Goal: Information Seeking & Learning: Learn about a topic

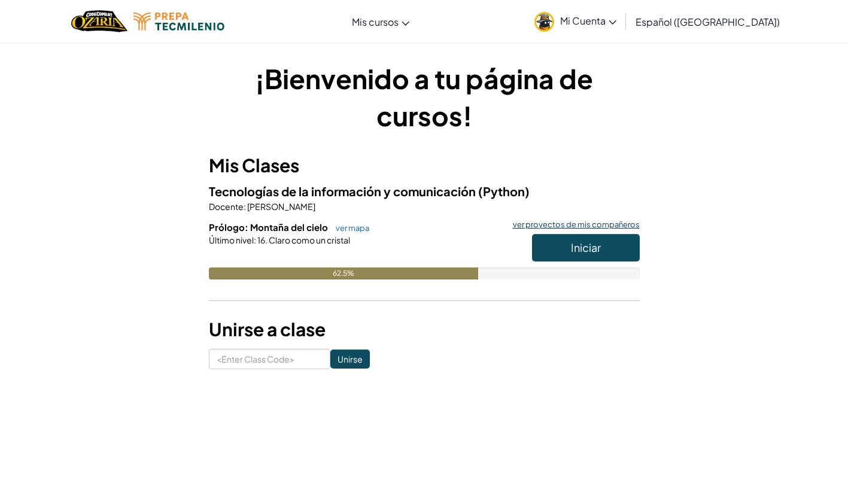
click at [573, 224] on link "ver proyectos de mis compañeros" at bounding box center [573, 225] width 133 height 8
click at [576, 252] on span "Iniciar" at bounding box center [586, 247] width 30 height 14
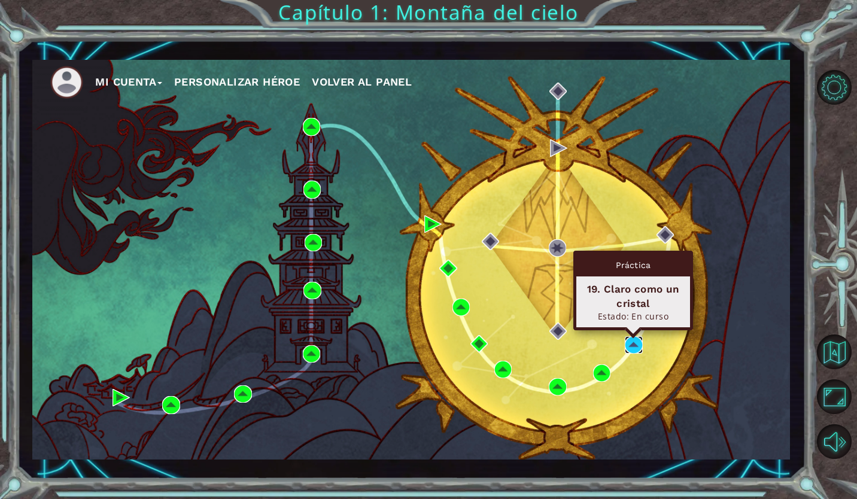
click at [635, 346] on img at bounding box center [633, 344] width 17 height 17
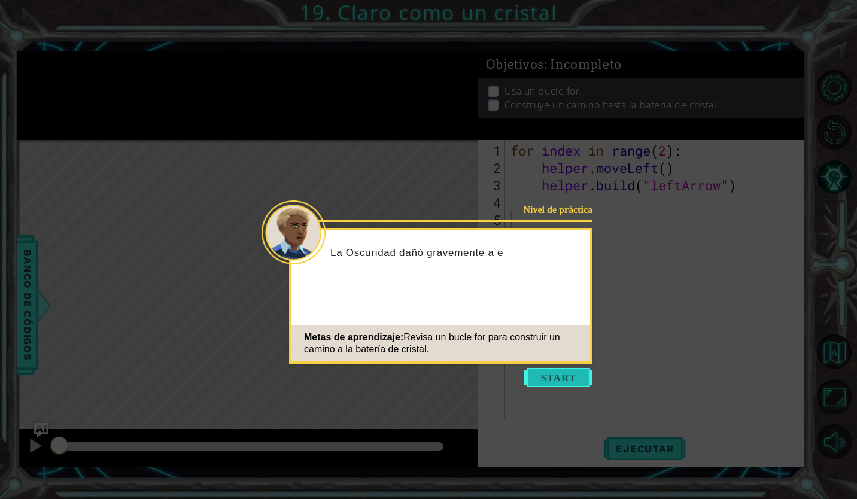
click at [564, 382] on button "Start" at bounding box center [558, 377] width 68 height 19
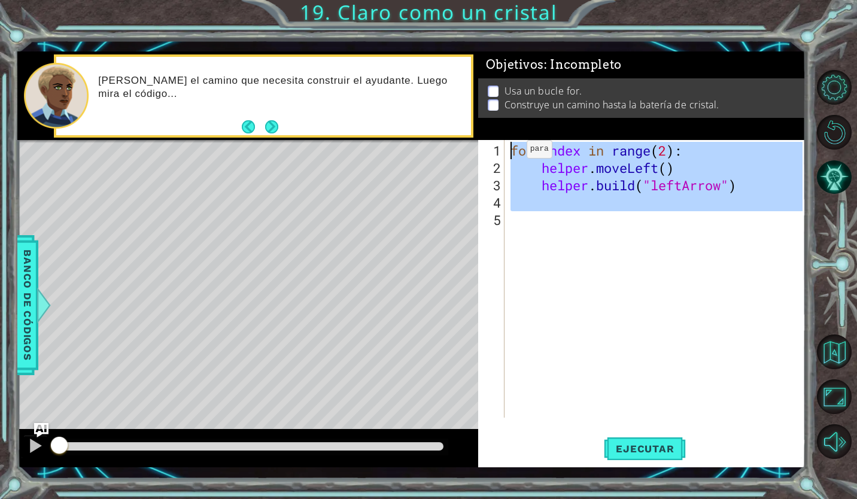
drag, startPoint x: 610, startPoint y: 233, endPoint x: 492, endPoint y: 147, distance: 146.3
click at [492, 147] on div "1 2 3 4 5 for index in range ( 2 ) : helper . moveLeft ( ) helper . build ( "le…" at bounding box center [640, 279] width 324 height 278
type textarea "for index in range(2): helper.moveLeft()"
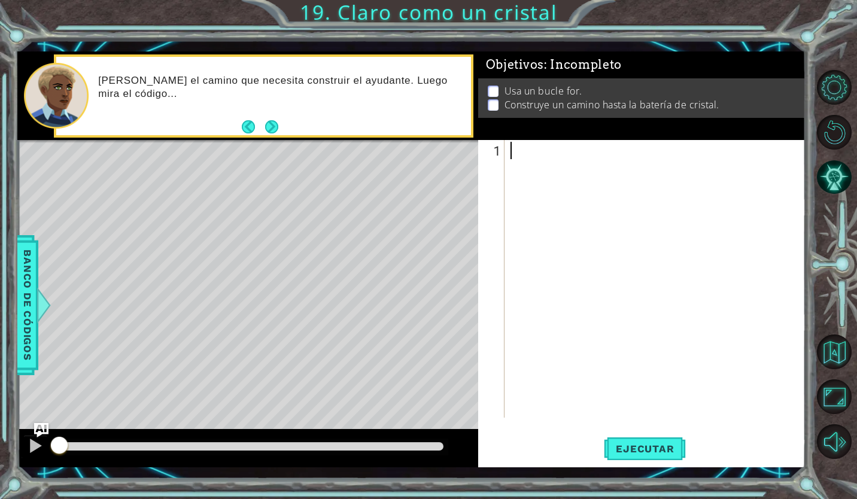
click at [512, 157] on div at bounding box center [658, 298] width 300 height 312
paste textarea "helper.build("leftArrow")"
type textarea "helper.build("leftArrow")"
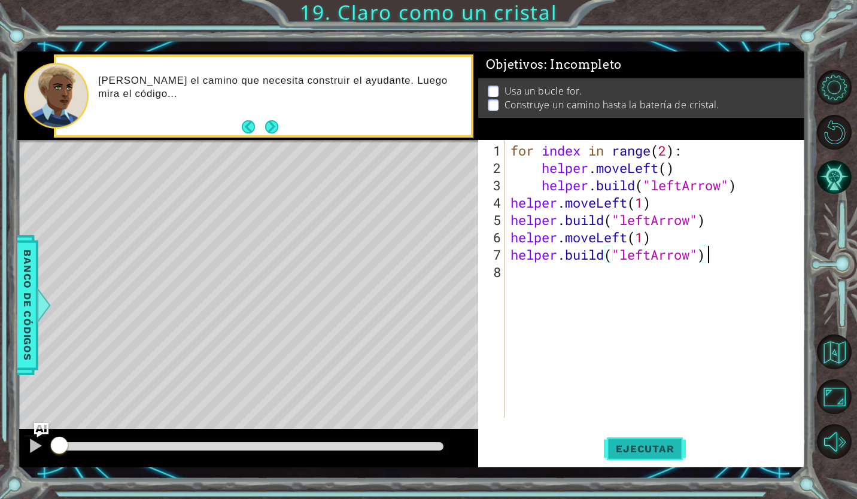
click at [674, 456] on button "Ejecutar" at bounding box center [645, 449] width 82 height 33
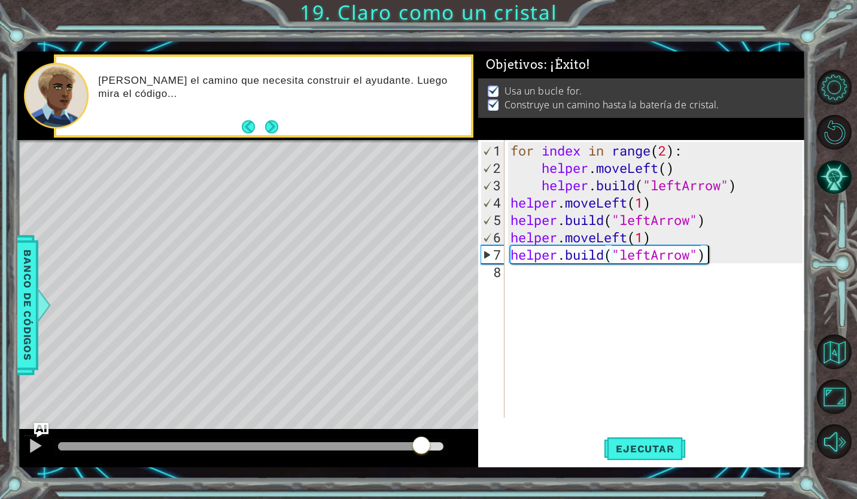
drag, startPoint x: 84, startPoint y: 448, endPoint x: 422, endPoint y: 438, distance: 338.1
click at [422, 438] on div at bounding box center [421, 446] width 22 height 22
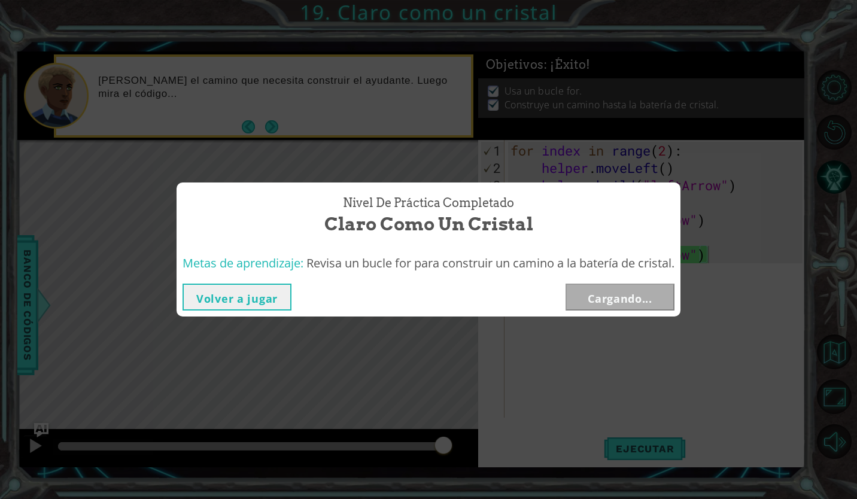
click at [229, 294] on button "Volver a jugar" at bounding box center [236, 297] width 109 height 27
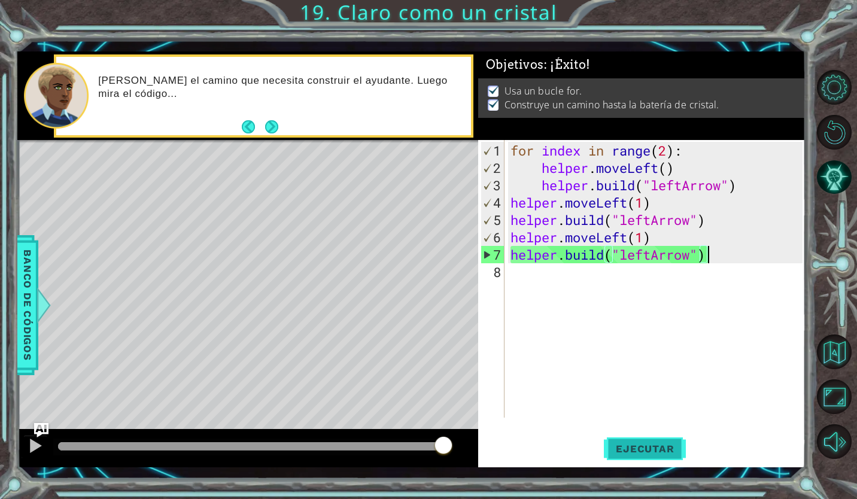
click at [669, 452] on span "Ejecutar" at bounding box center [645, 449] width 82 height 12
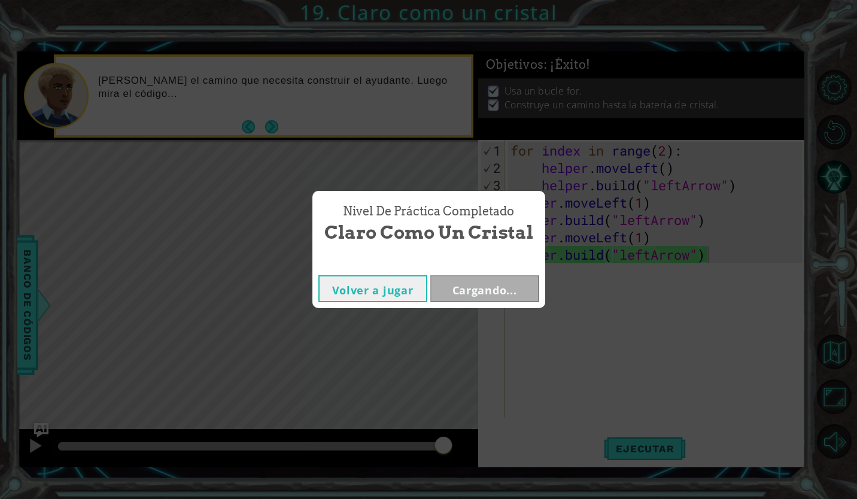
click at [403, 285] on button "Volver a jugar" at bounding box center [372, 288] width 109 height 27
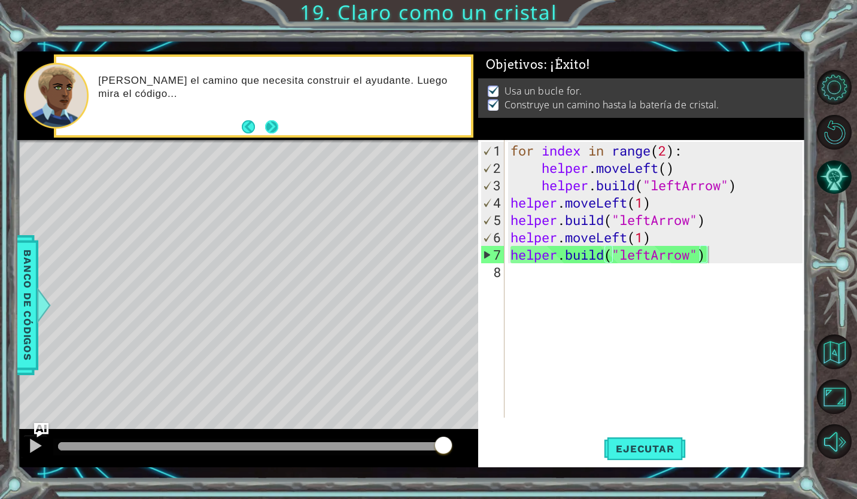
click at [271, 124] on button "Next" at bounding box center [271, 126] width 13 height 13
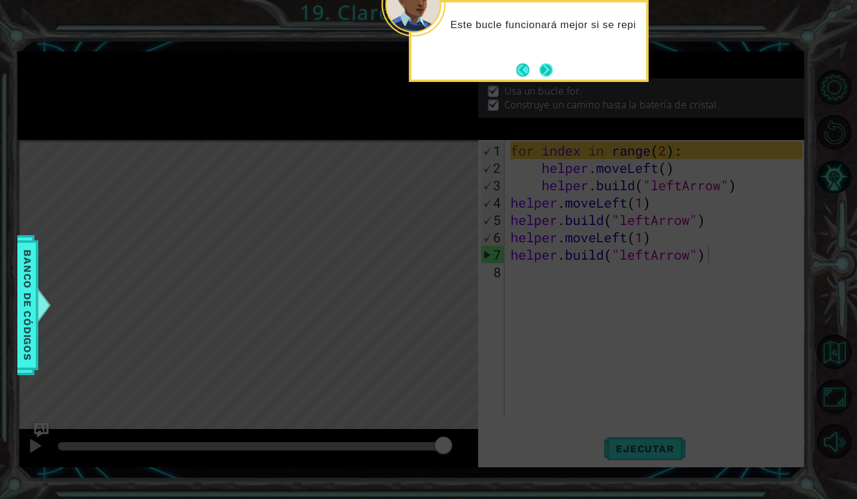
click at [539, 70] on button "Next" at bounding box center [545, 69] width 13 height 13
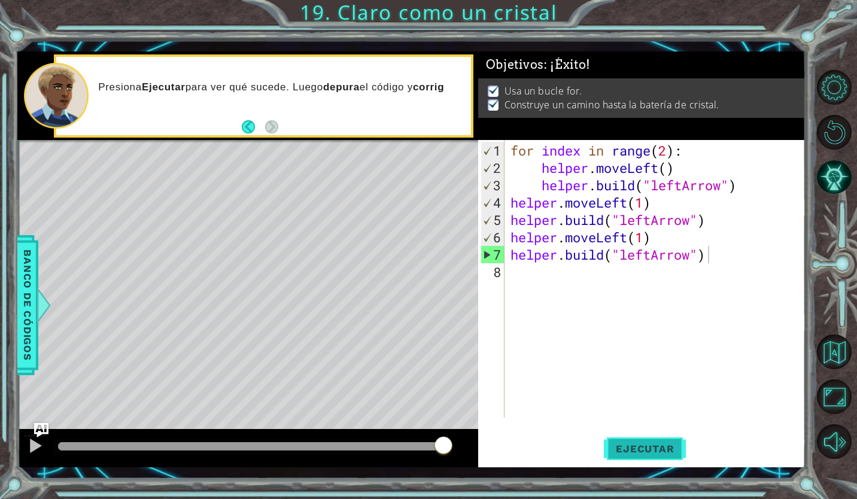
click at [632, 449] on span "Ejecutar" at bounding box center [645, 449] width 82 height 12
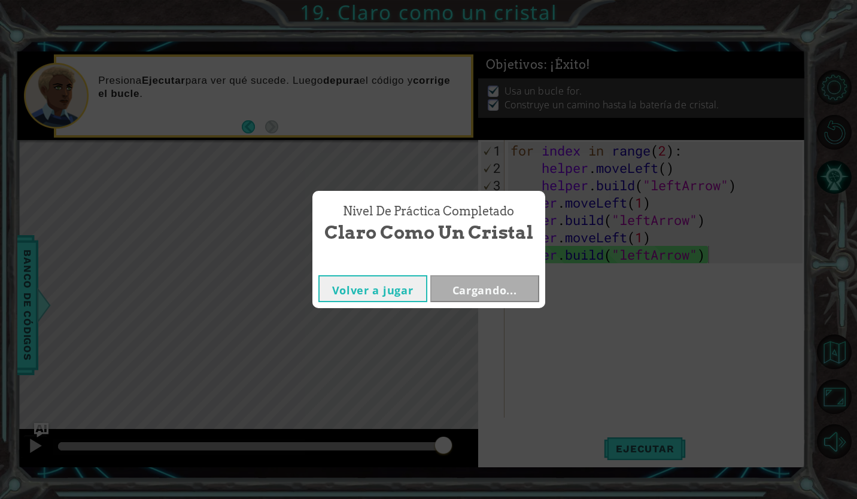
click at [387, 294] on button "Volver a jugar" at bounding box center [372, 288] width 109 height 27
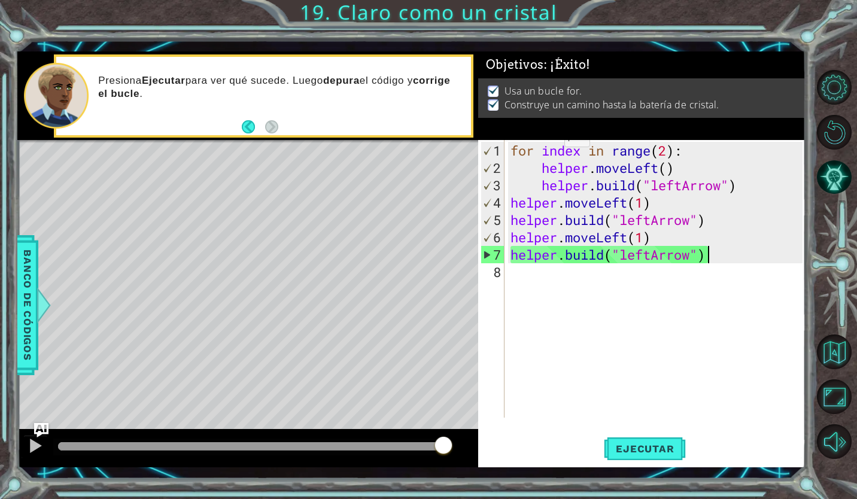
click at [105, 77] on p "Presiona Ejecutar para ver qué sucede. Luego depura el código y corrige el bucl…" at bounding box center [280, 87] width 364 height 26
click at [631, 451] on span "Ejecutar" at bounding box center [645, 449] width 82 height 12
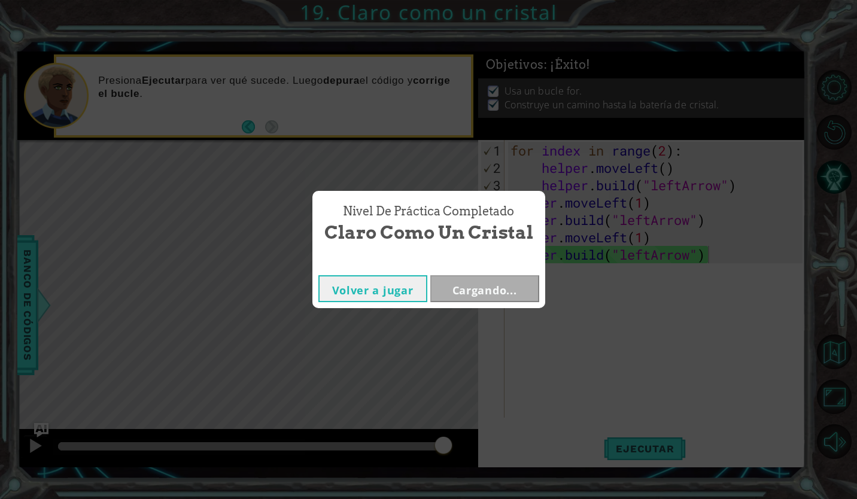
click at [397, 293] on button "Volver a jugar" at bounding box center [372, 288] width 109 height 27
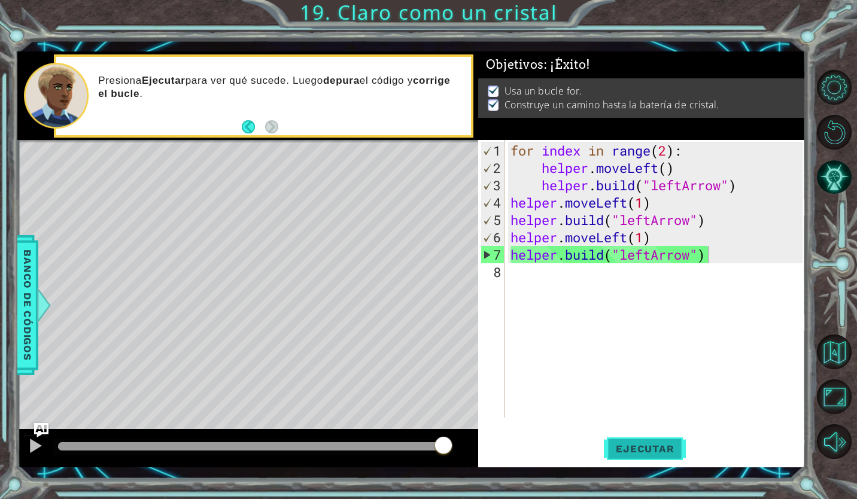
click at [663, 457] on button "Ejecutar" at bounding box center [645, 449] width 82 height 33
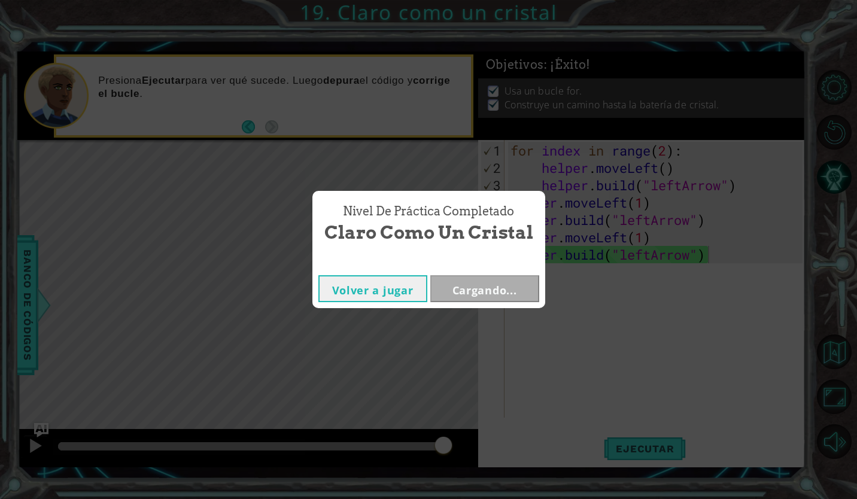
click at [563, 263] on div "Nivel de práctica Completado Claro como un cristal Volver a jugar Cargando..." at bounding box center [428, 249] width 857 height 499
click at [491, 307] on div "Volver a jugar Cargando..." at bounding box center [428, 288] width 233 height 39
click at [498, 254] on div "Nivel de práctica Completado Claro como un cristal" at bounding box center [428, 224] width 233 height 66
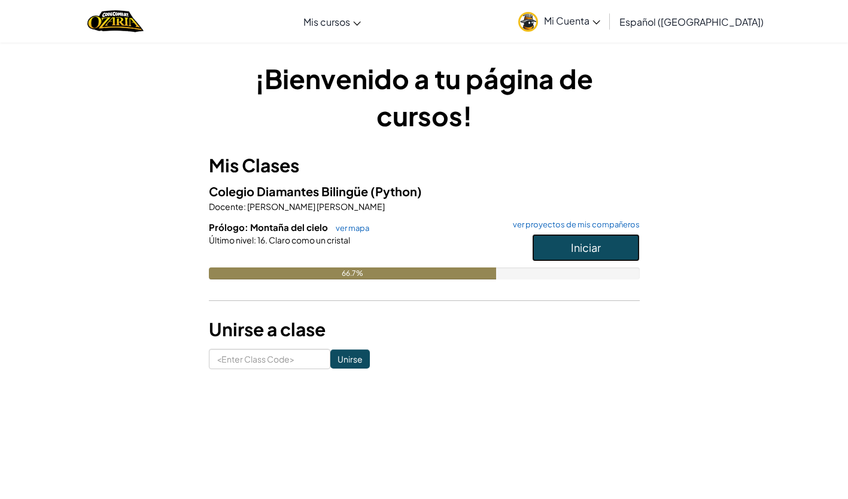
click at [607, 239] on button "Iniciar" at bounding box center [586, 248] width 108 height 28
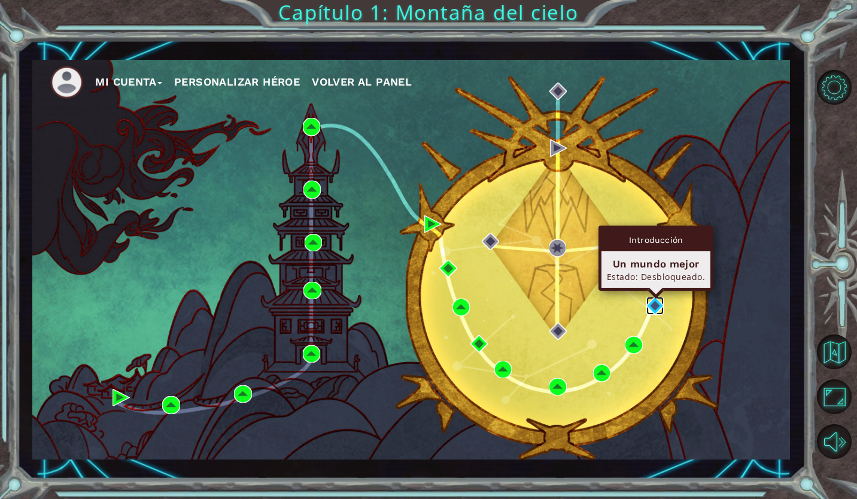
click at [657, 299] on img at bounding box center [654, 305] width 17 height 17
